Goal: Check status: Check status

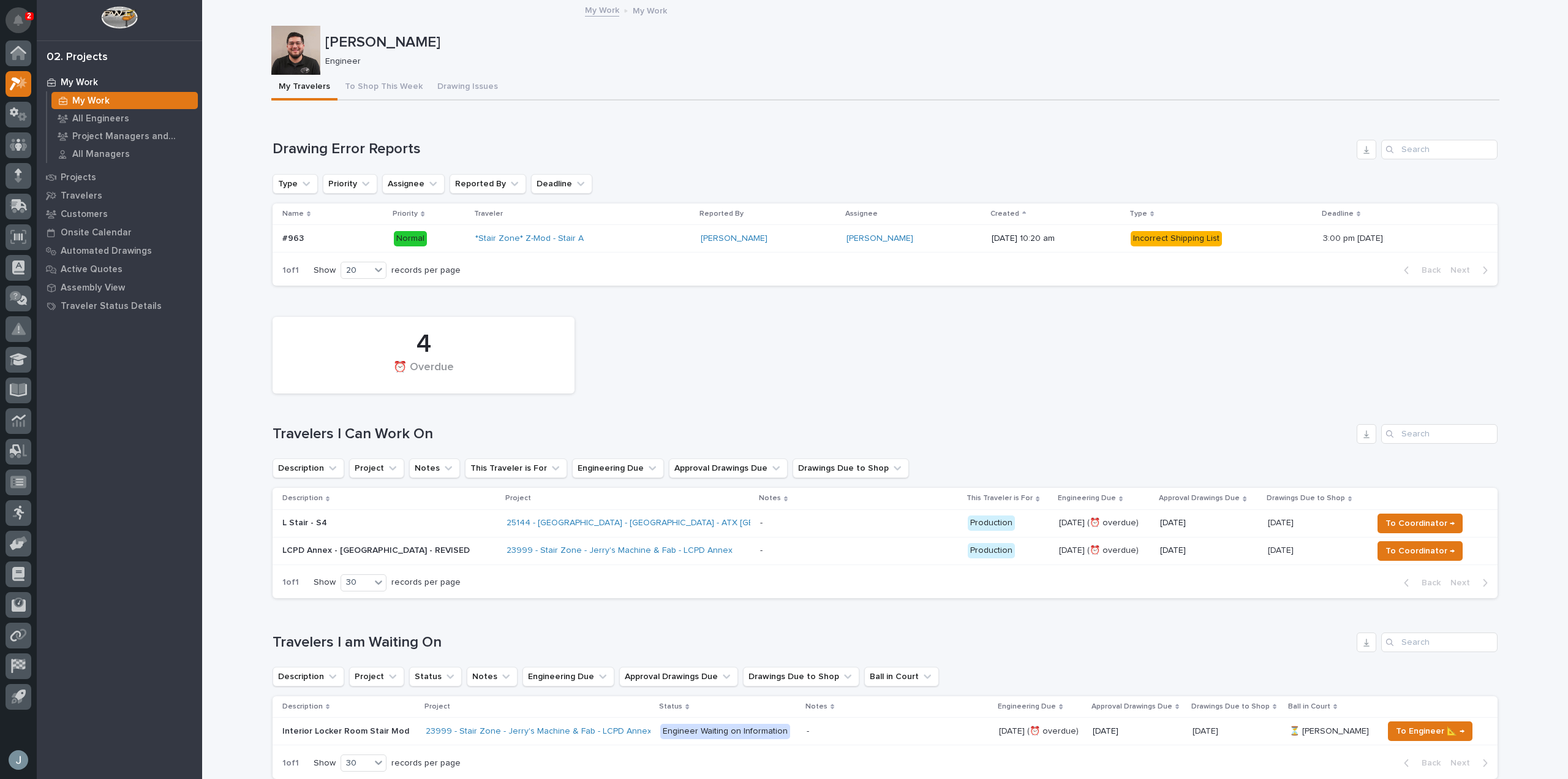
click at [14, 24] on icon "Notifications" at bounding box center [18, 20] width 10 height 11
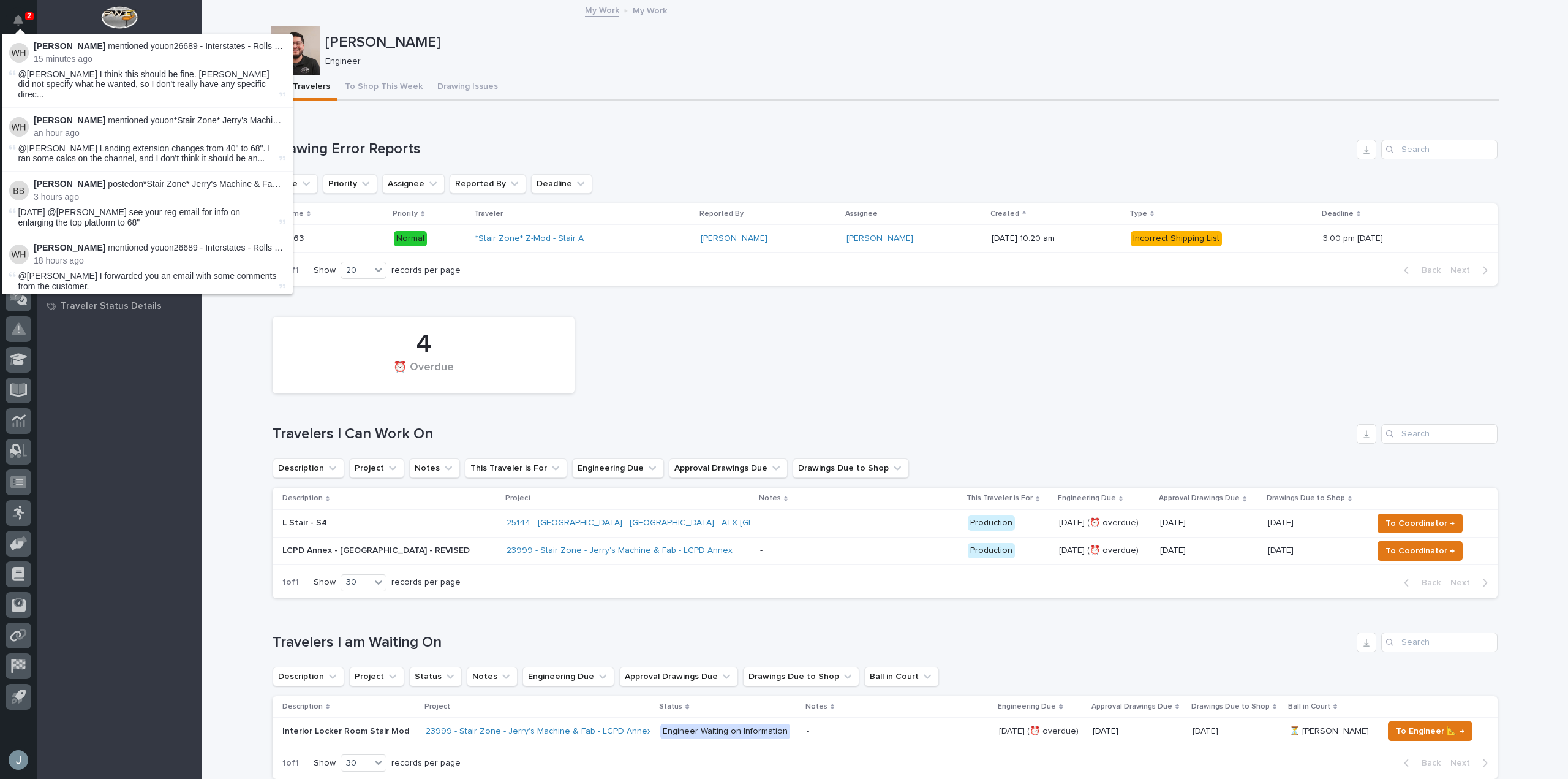
click at [210, 115] on link "*Stair Zone* Jerry's Machine & Fab - LCPD Annex - [GEOGRAPHIC_DATA] - REVISED" at bounding box center [340, 120] width 333 height 10
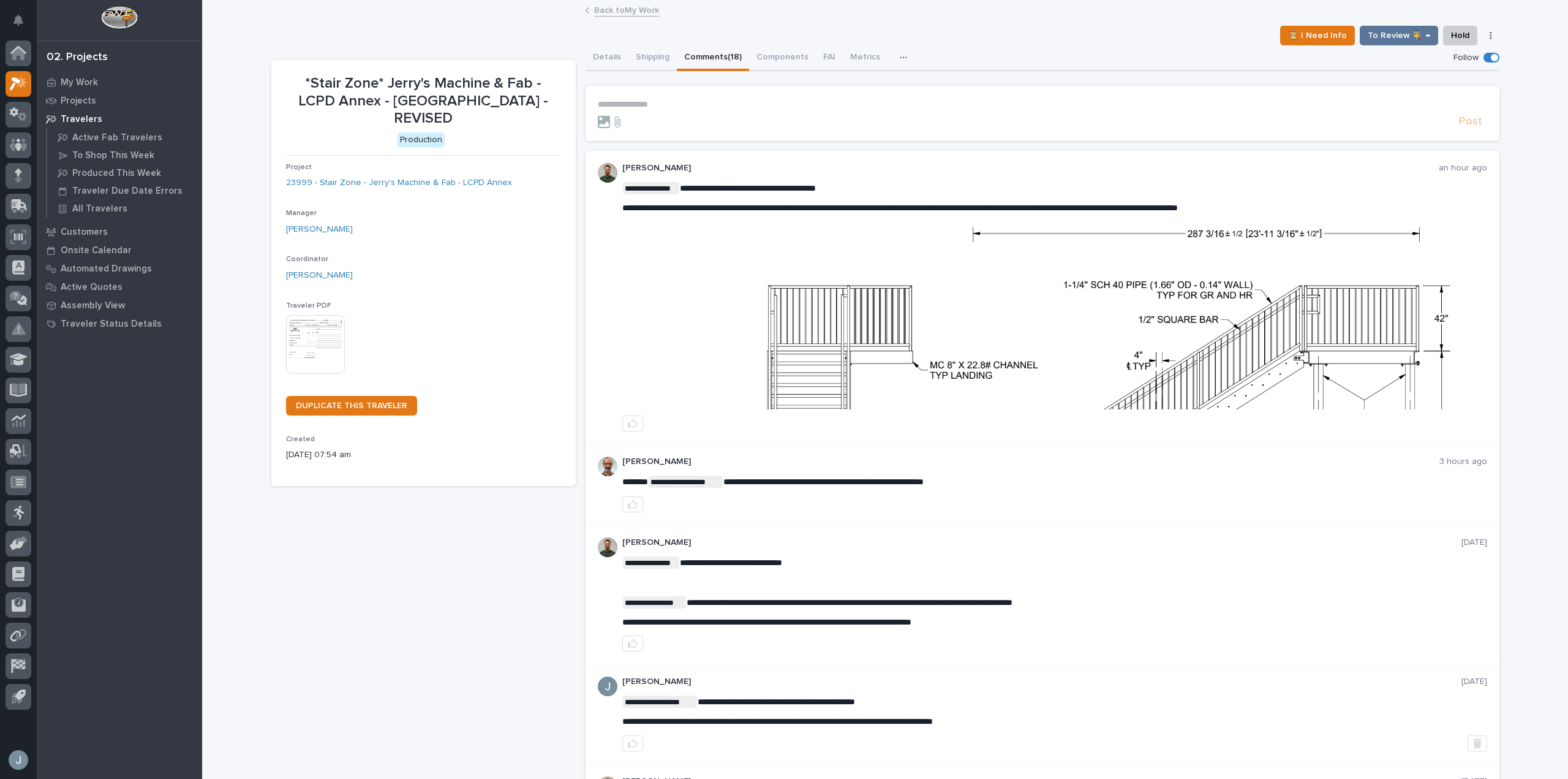
click at [1069, 256] on img at bounding box center [1055, 318] width 863 height 182
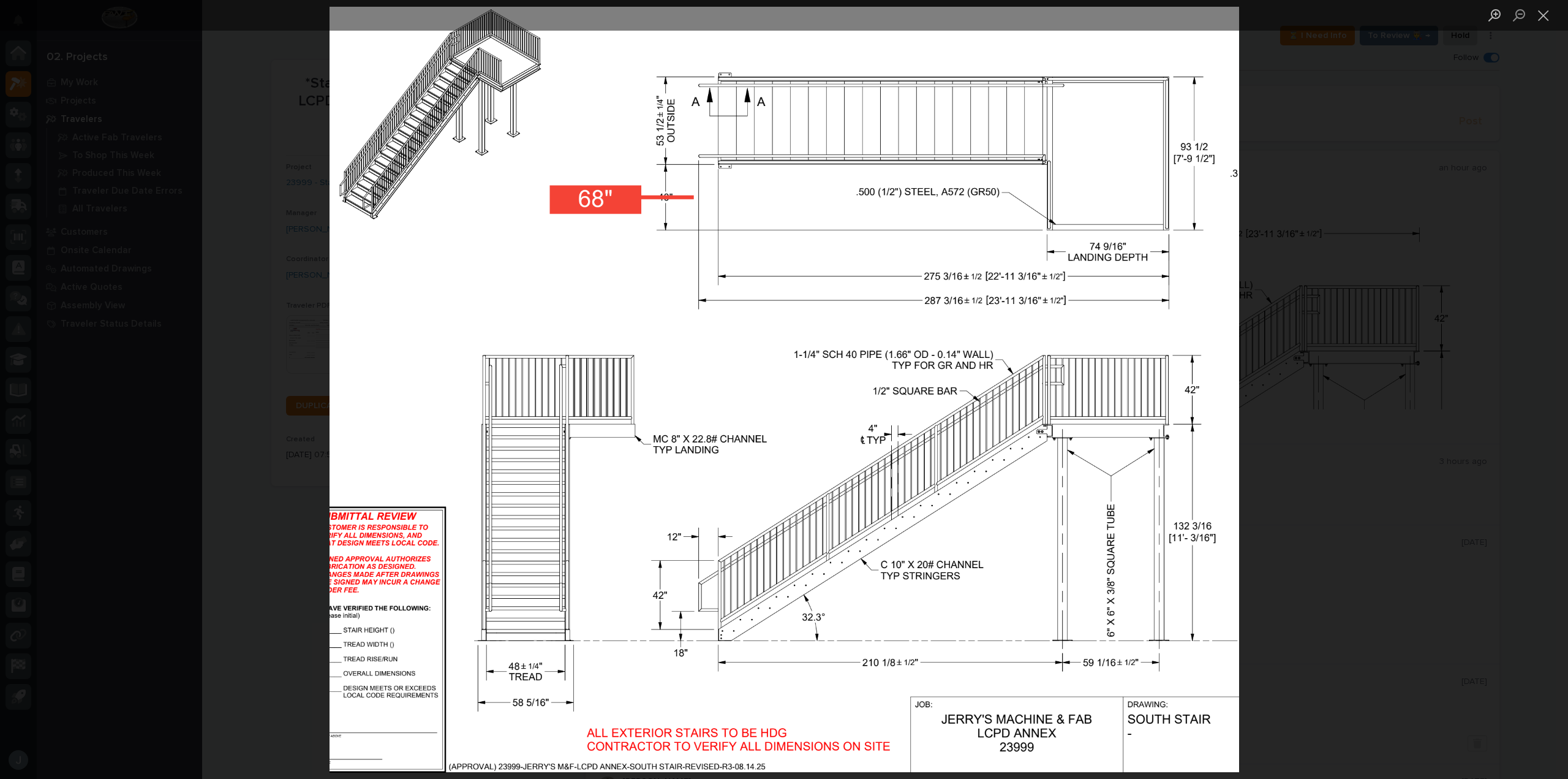
click at [1316, 267] on div "Lightbox" at bounding box center [784, 389] width 1568 height 779
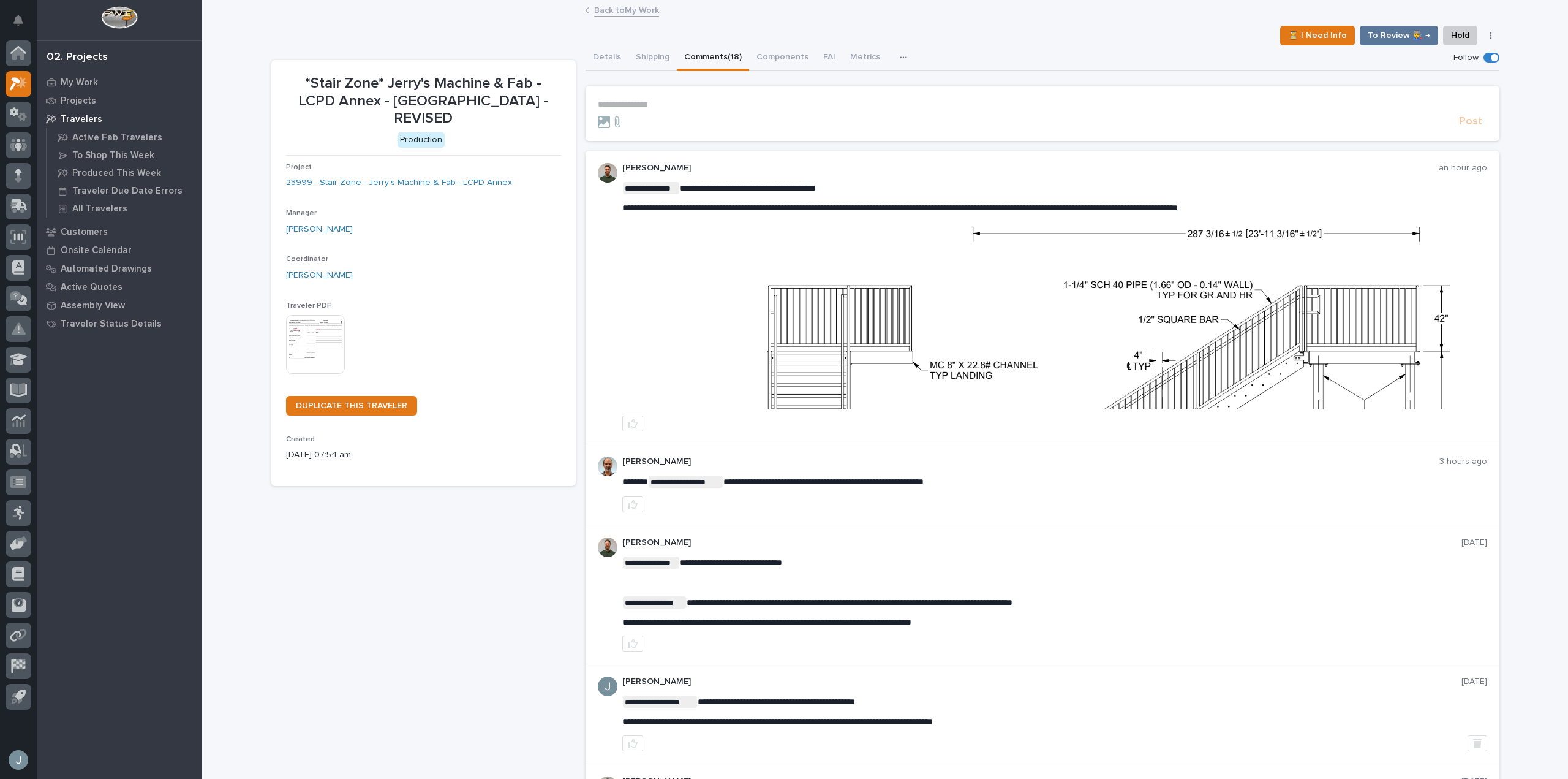
scroll to position [85, 0]
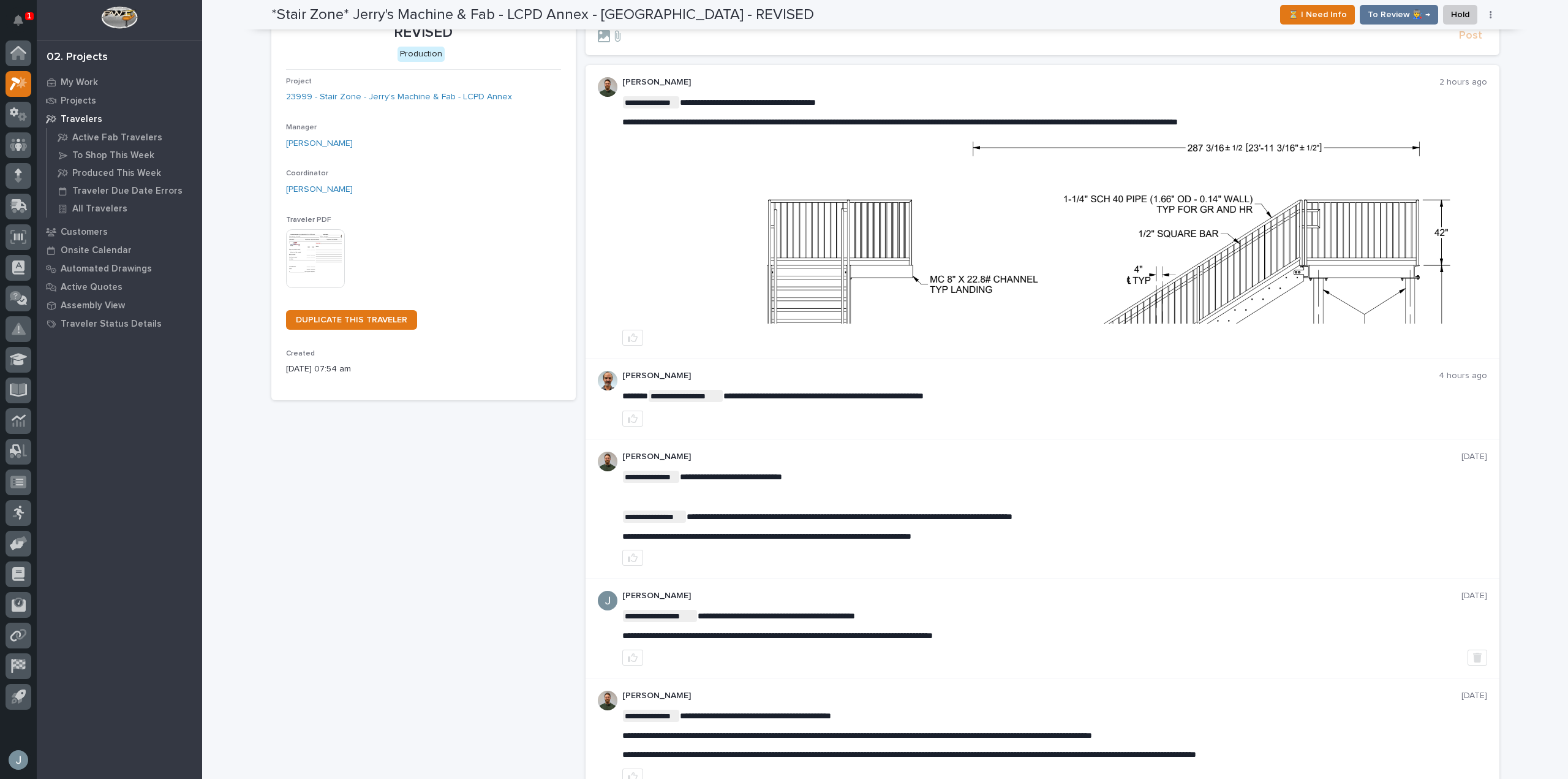
click at [1216, 275] on img at bounding box center [1055, 233] width 863 height 182
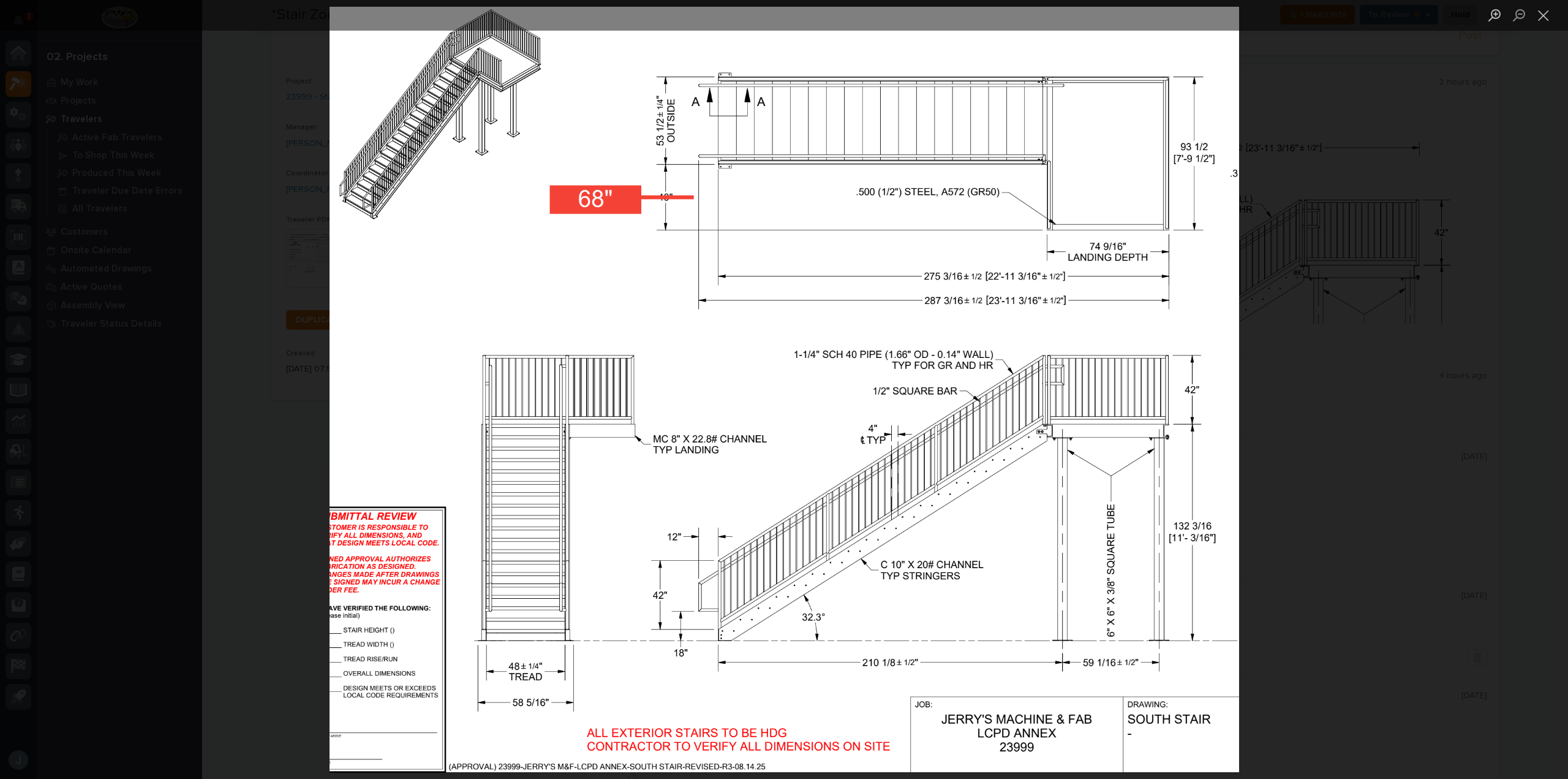
click at [1414, 284] on div "Lightbox" at bounding box center [784, 389] width 1568 height 779
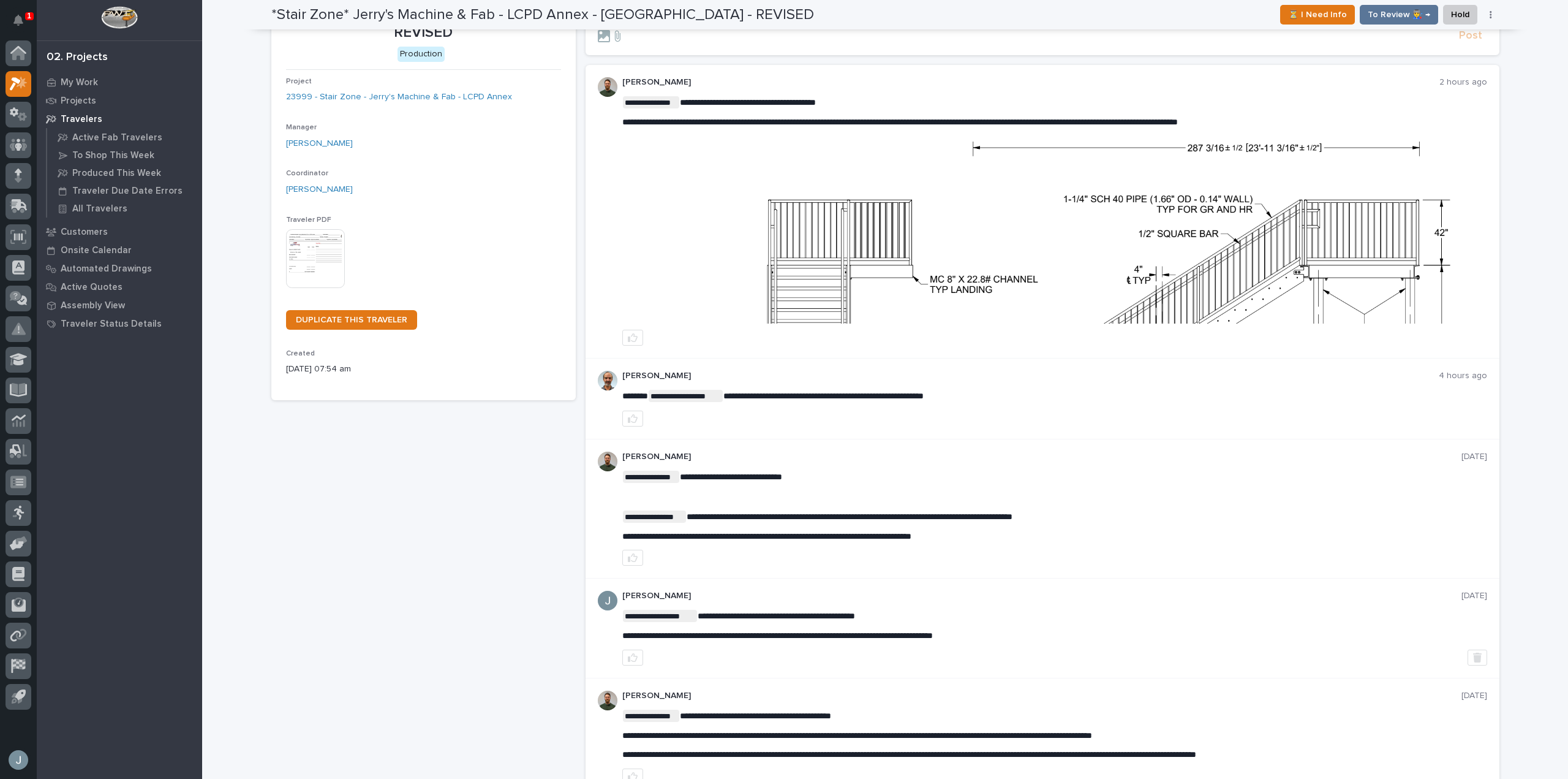
click at [1164, 253] on img at bounding box center [1055, 233] width 863 height 182
click at [1126, 311] on img at bounding box center [1055, 233] width 863 height 182
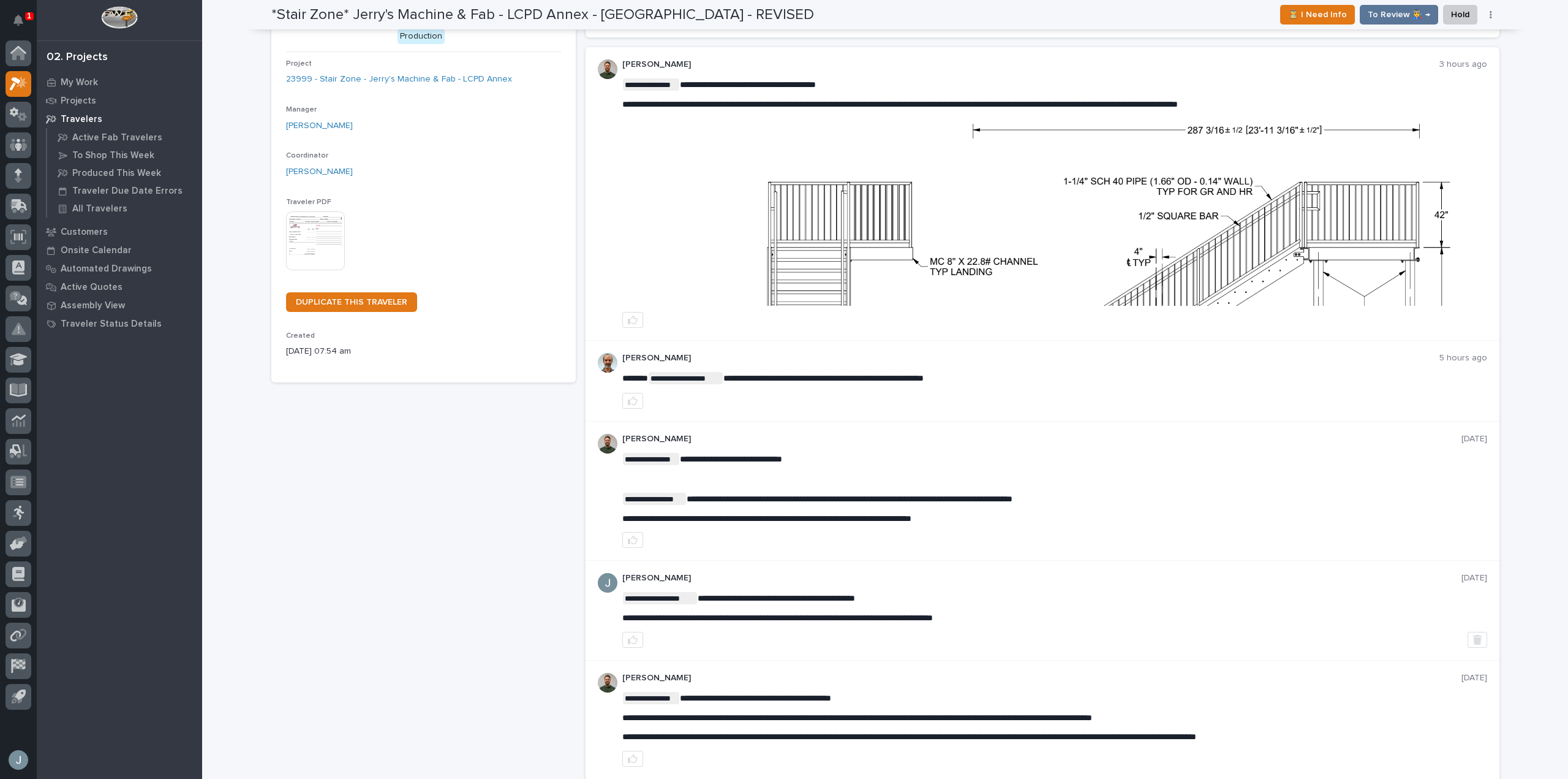
scroll to position [87, 0]
